Goal: Transaction & Acquisition: Purchase product/service

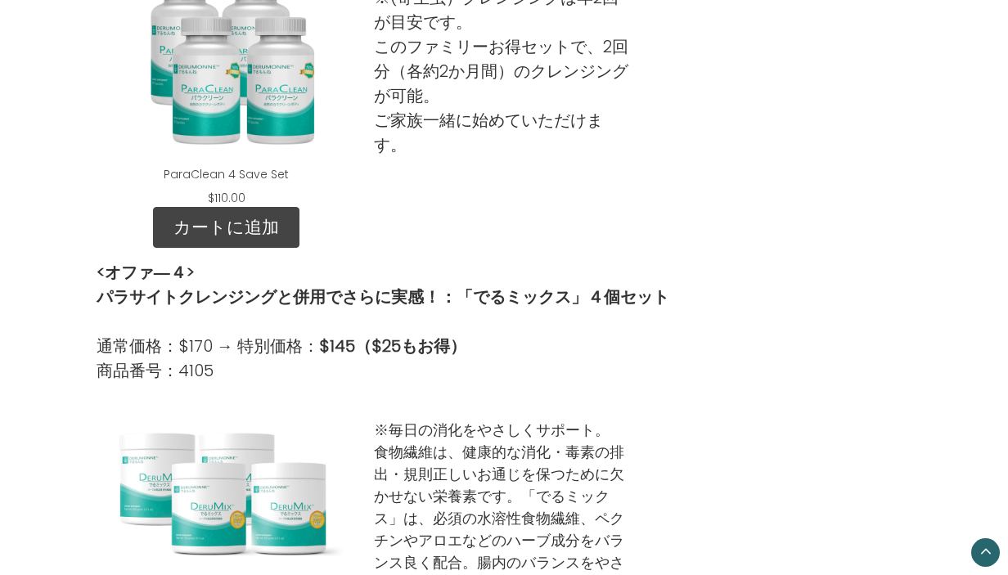
scroll to position [1571, 0]
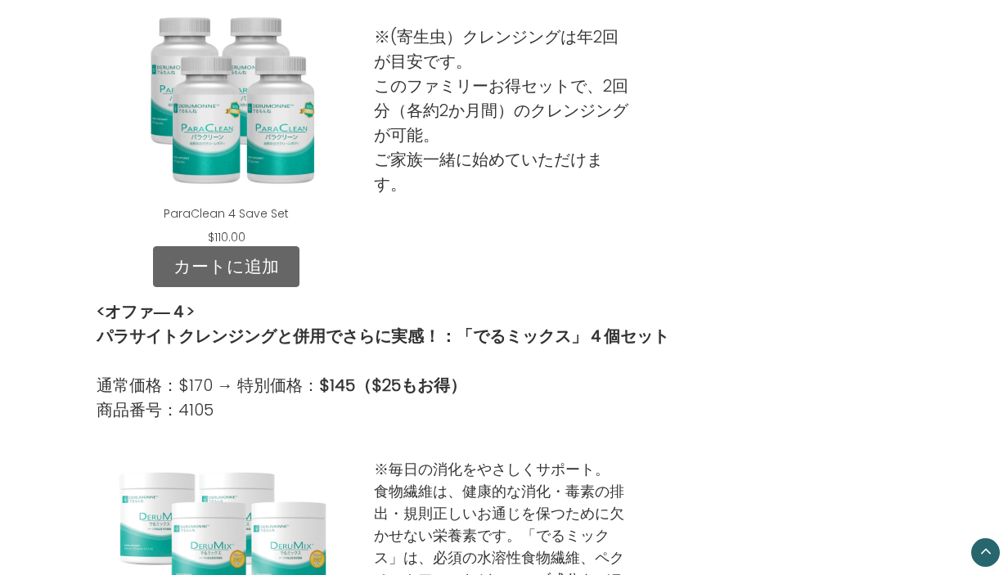
click at [208, 260] on link "カートに追加" at bounding box center [226, 266] width 146 height 41
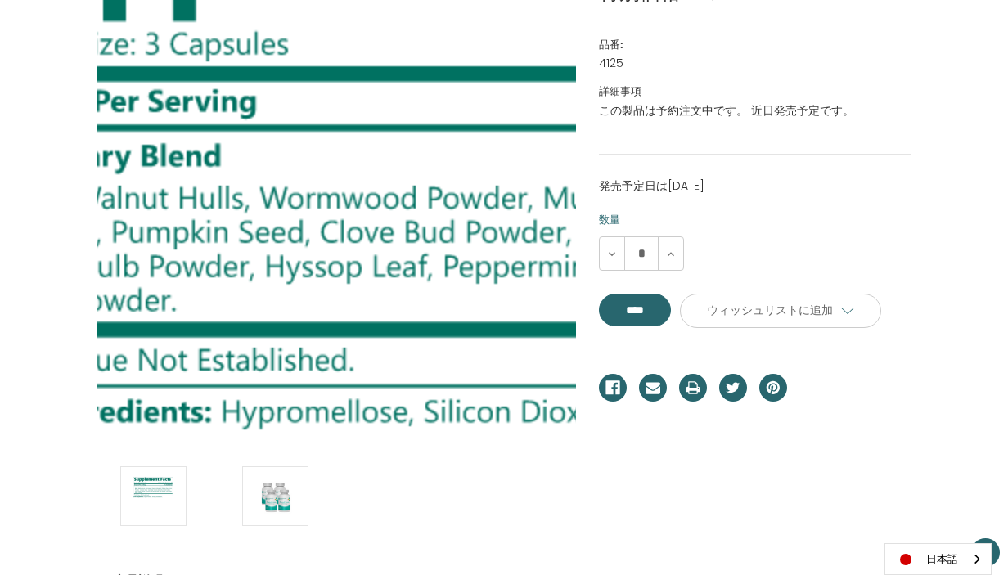
scroll to position [348, 0]
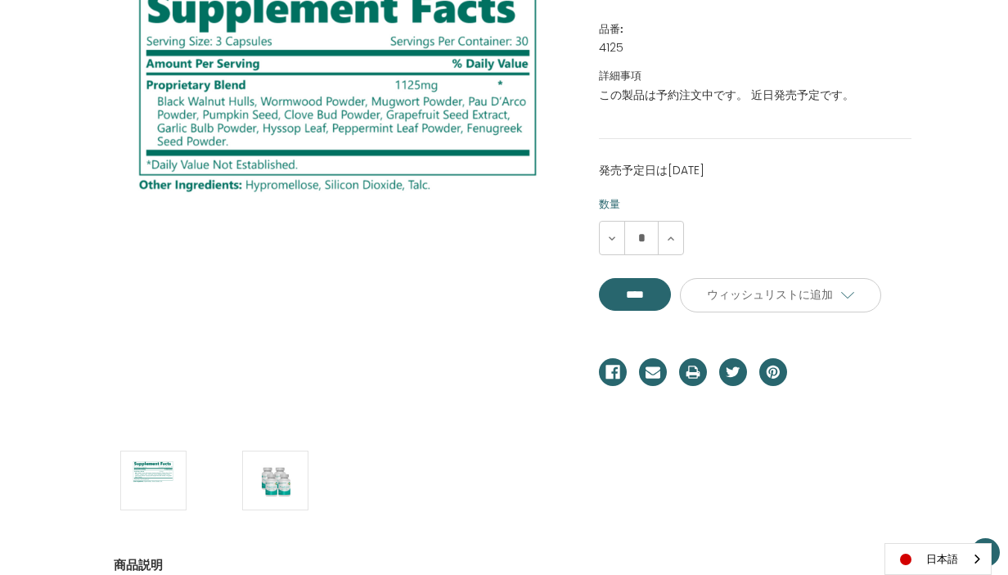
click at [647, 313] on div "**** カートに入れる... 商品が追加されました。" at bounding box center [639, 300] width 81 height 44
click at [652, 296] on input "****" at bounding box center [635, 294] width 72 height 33
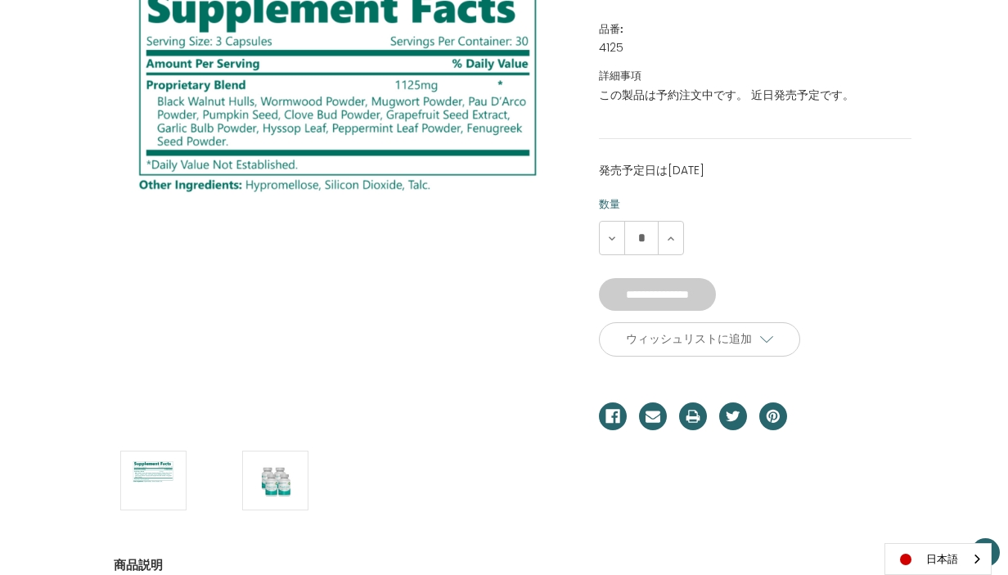
type input "****"
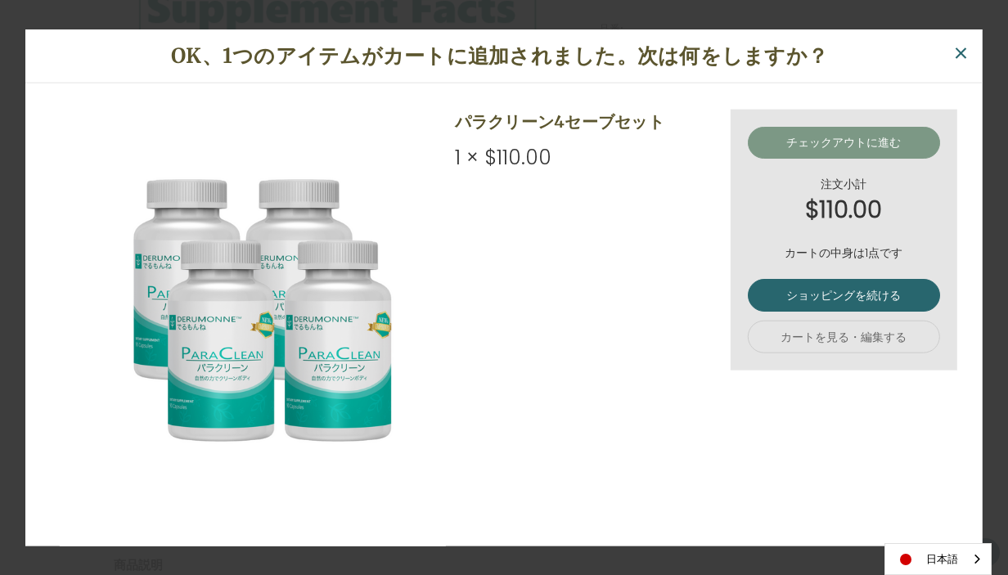
click at [868, 144] on link "チェックアウトに進む" at bounding box center [844, 142] width 192 height 33
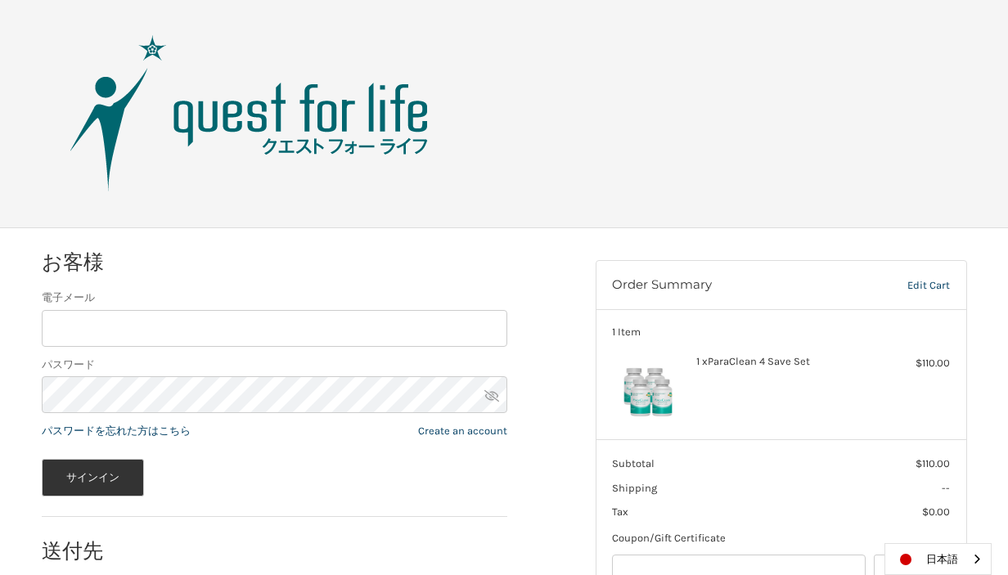
scroll to position [113, 0]
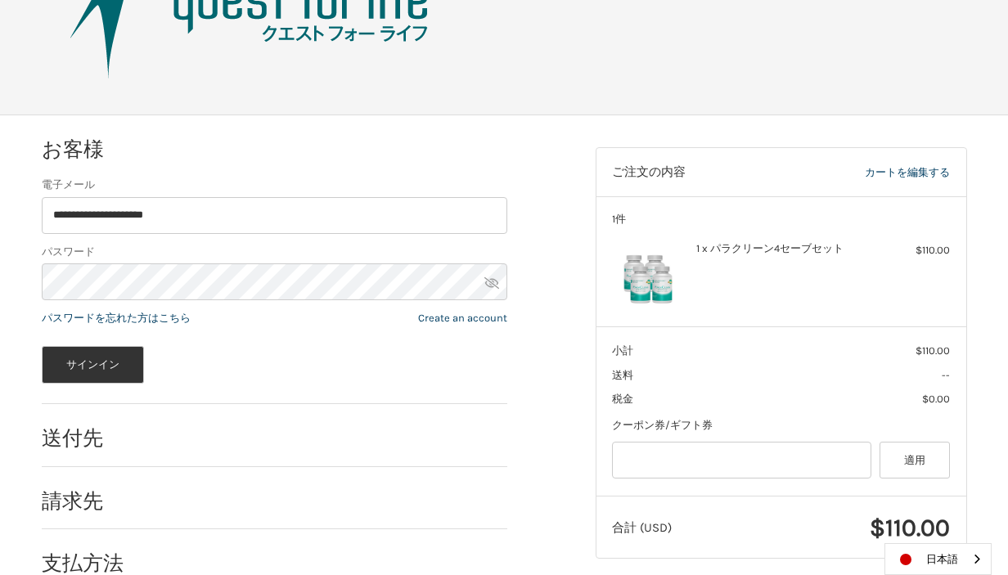
type input "**********"
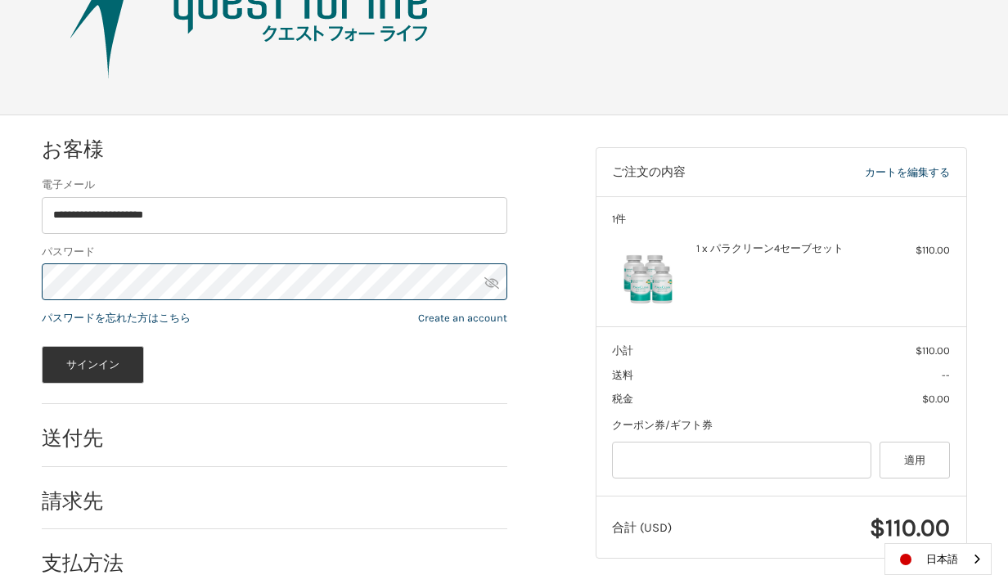
click at [92, 364] on button "サインイン" at bounding box center [93, 365] width 103 height 38
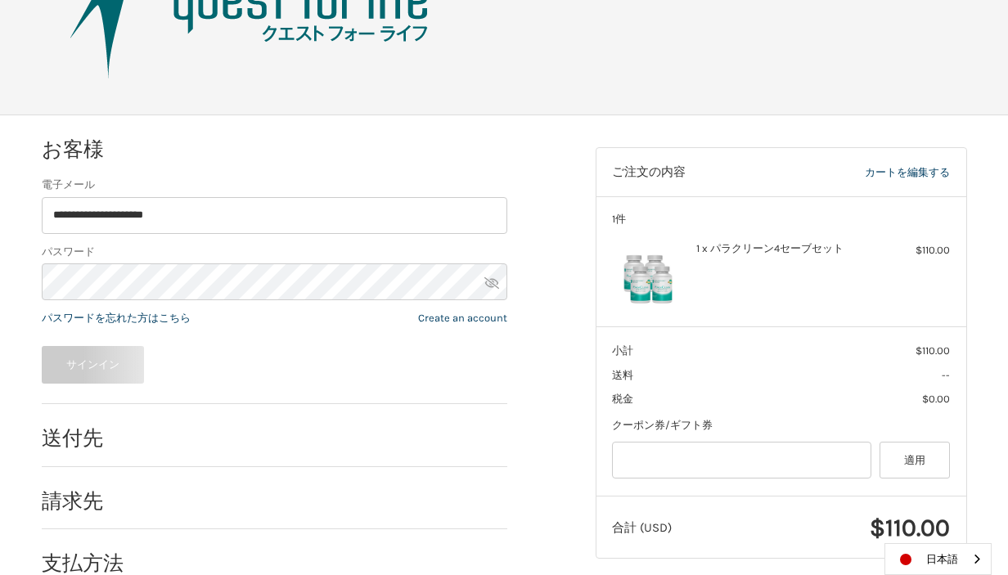
click at [495, 286] on icon at bounding box center [491, 282] width 15 height 11
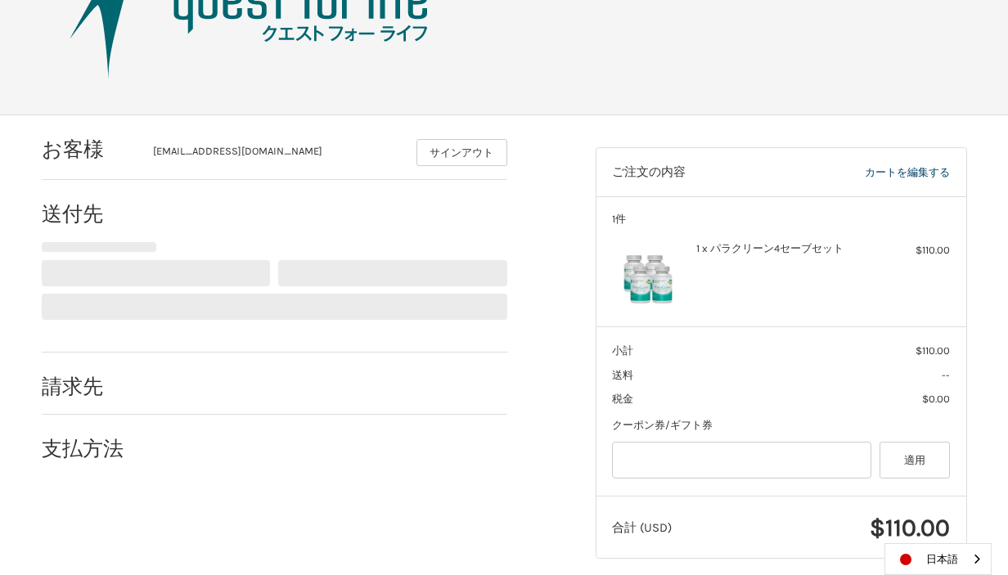
scroll to position [127, 0]
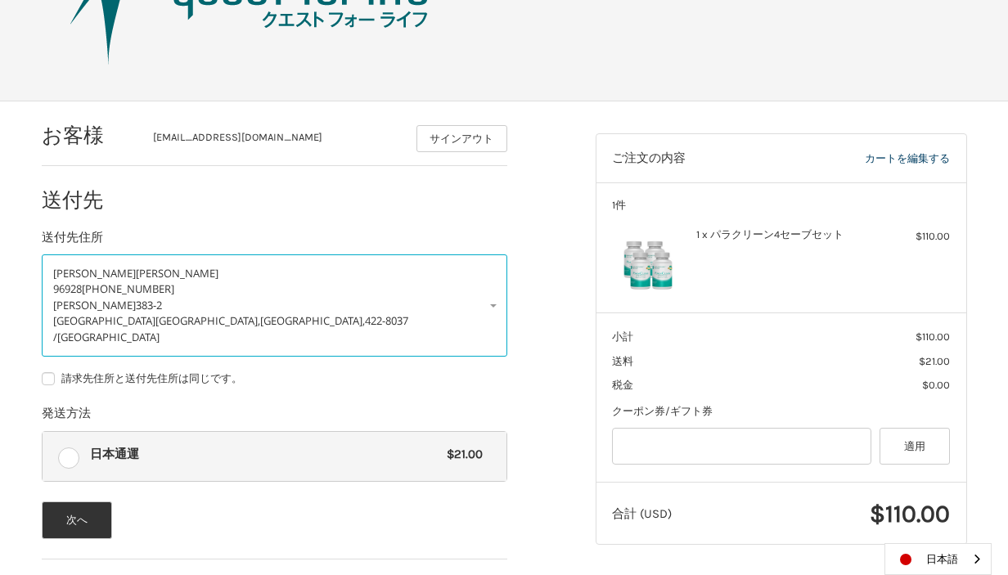
click at [136, 274] on span "橋山" at bounding box center [177, 273] width 83 height 15
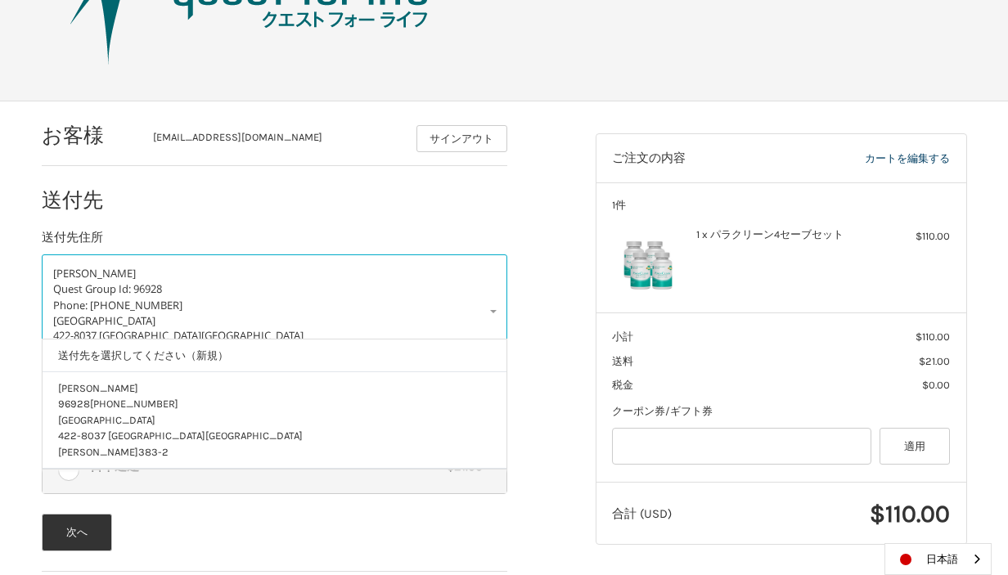
click at [494, 316] on link "橋山 稔子 Quest Group Id: 96928 Phone: 090-4236-1964 Japan 422-8037 Shizuoka 静岡市駿河区…" at bounding box center [275, 311] width 466 height 115
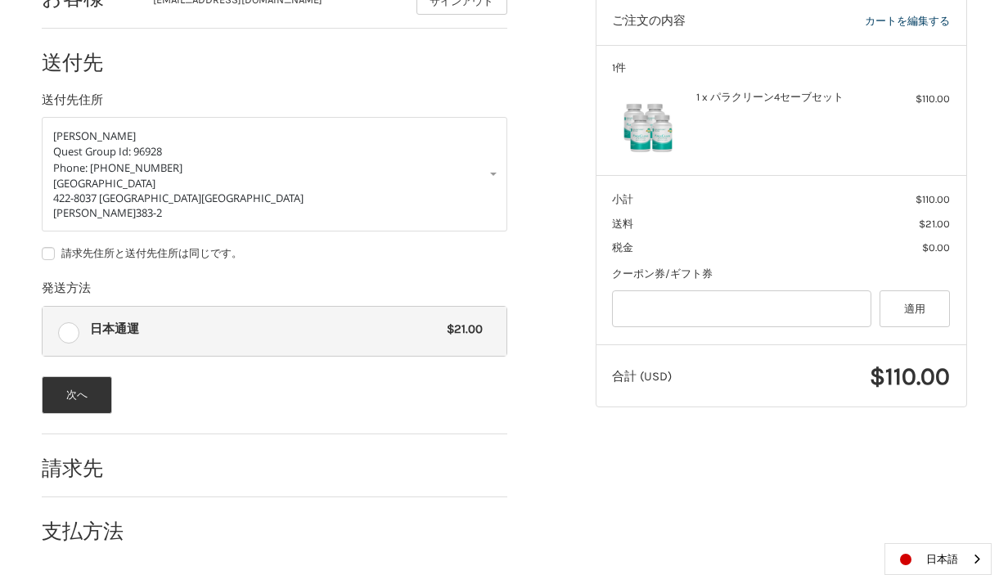
scroll to position [268, 0]
click at [92, 398] on button "次へ" at bounding box center [77, 395] width 71 height 38
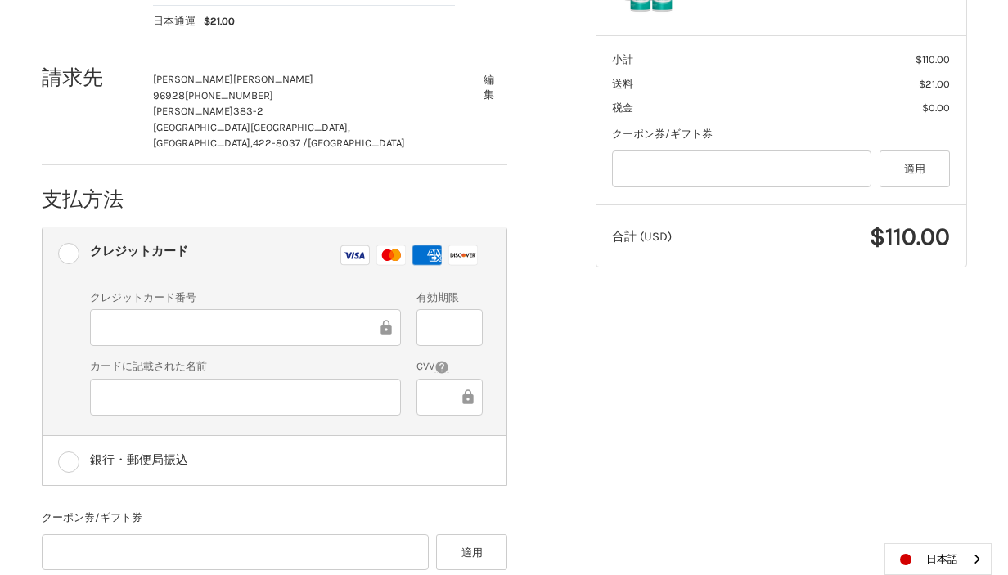
scroll to position [405, 0]
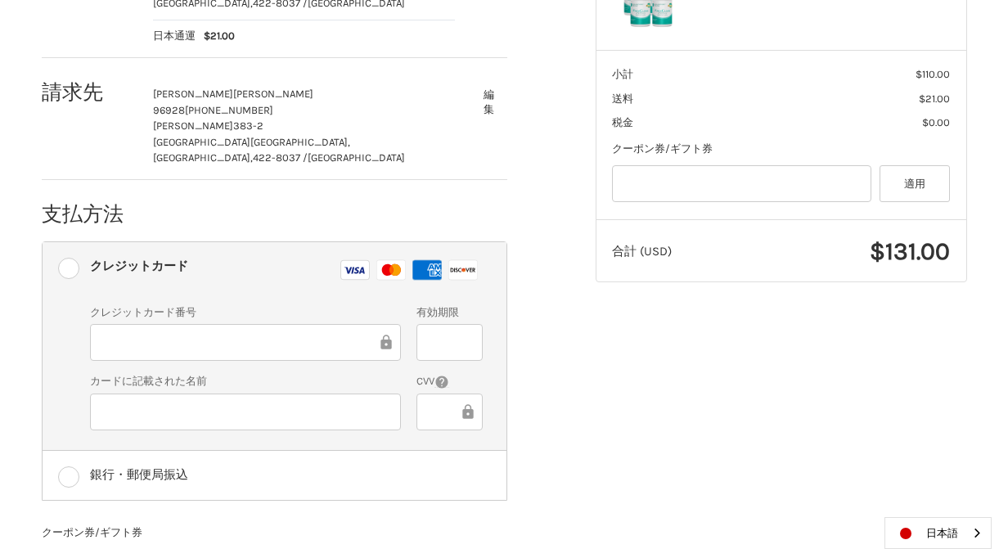
scroll to position [396, 0]
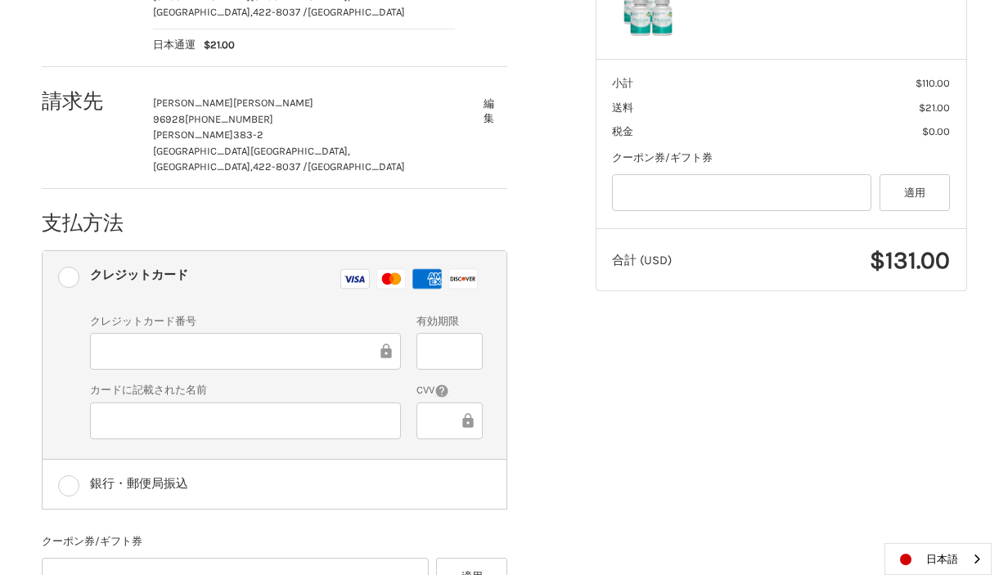
scroll to position [383, 0]
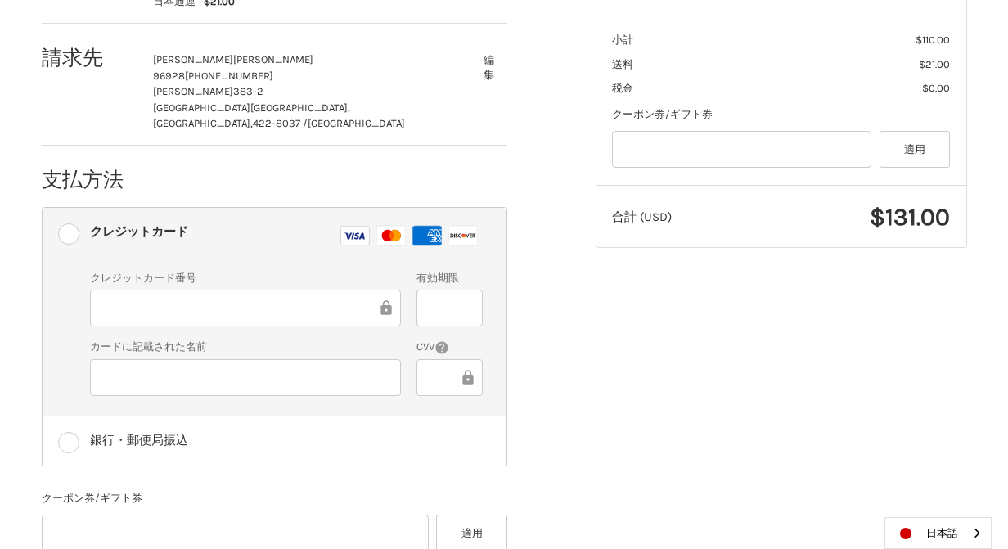
scroll to position [425, 0]
click at [275, 358] on div at bounding box center [245, 376] width 311 height 37
click at [297, 479] on fieldset "償還可能な支払い クーポン券/ギフト券 ギフト券またはクーポンコード 適用" at bounding box center [275, 516] width 466 height 74
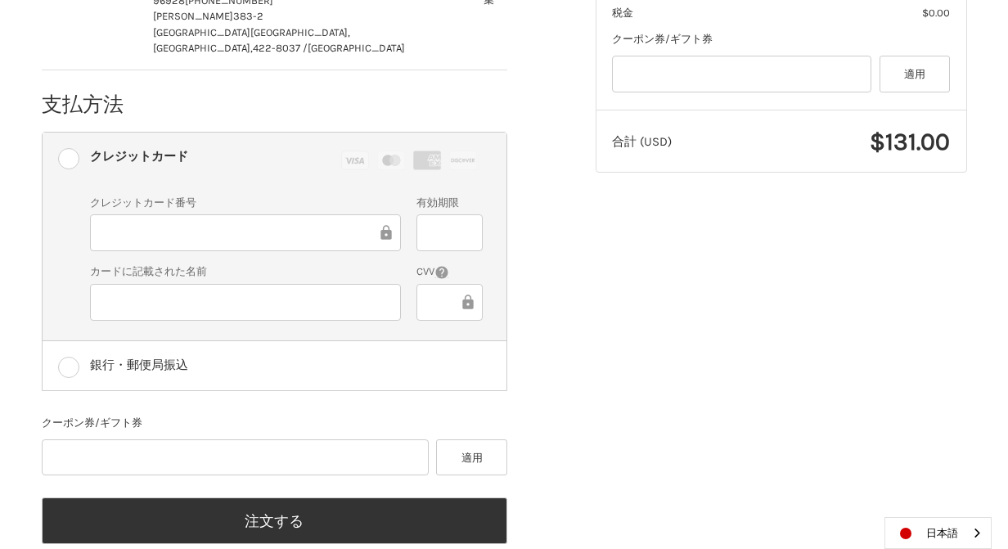
scroll to position [497, 0]
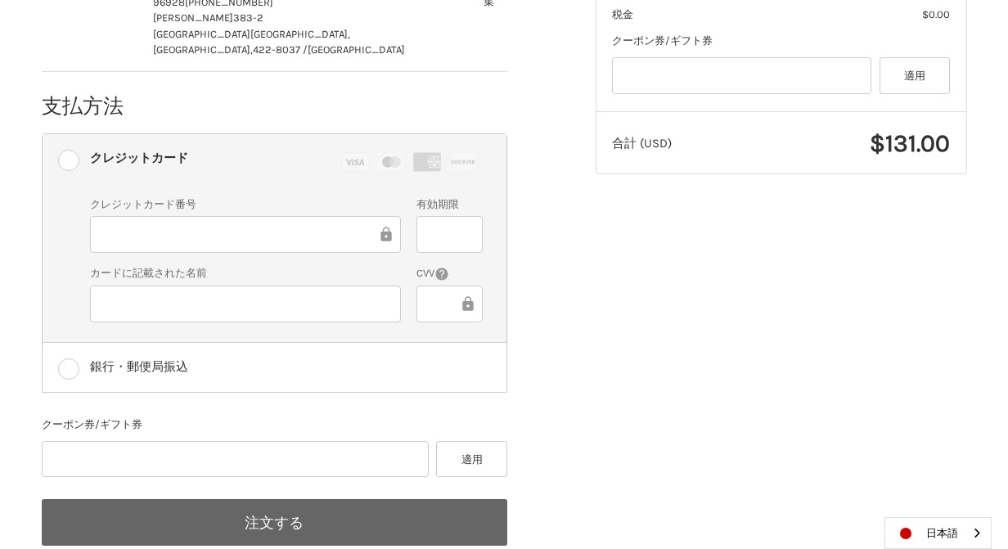
click at [293, 499] on button "注文する" at bounding box center [275, 522] width 466 height 47
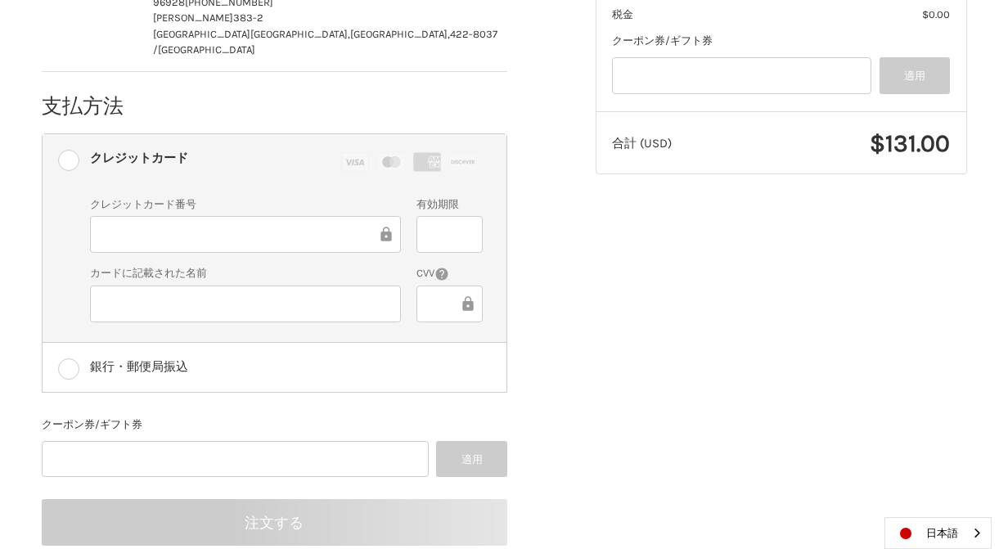
scroll to position [135, 0]
